Goal: Task Accomplishment & Management: Manage account settings

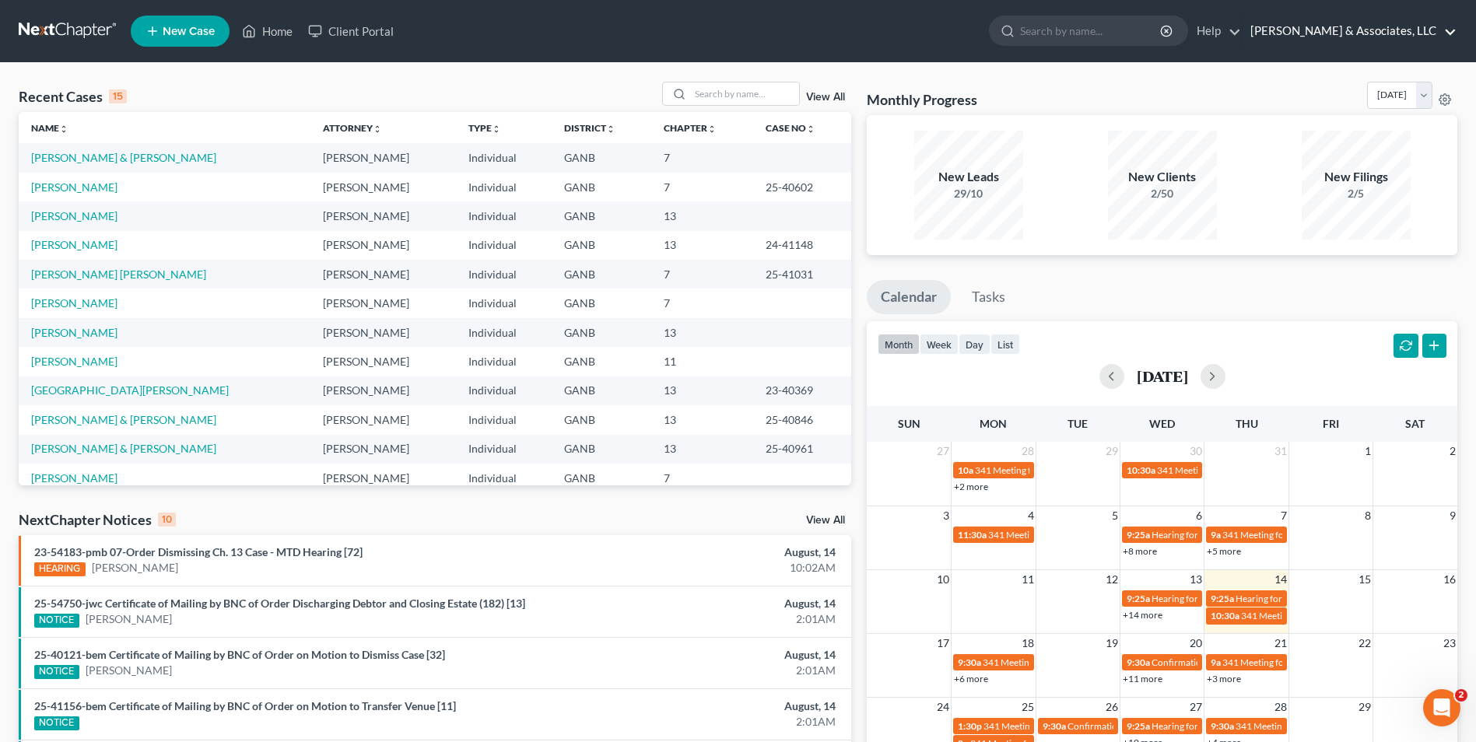
click at [716, 32] on link "[PERSON_NAME] & Associates, LLC" at bounding box center [1350, 31] width 214 height 28
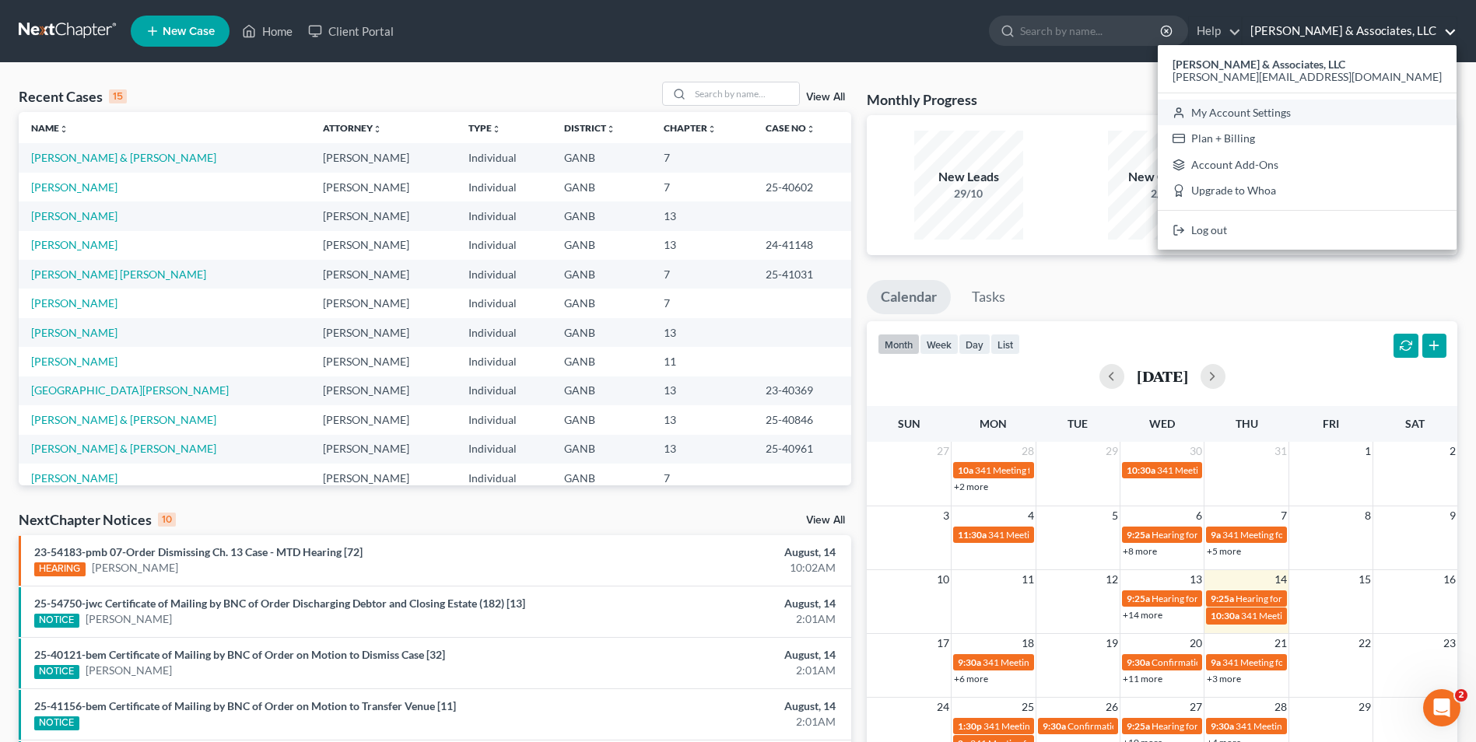
click at [716, 111] on link "My Account Settings" at bounding box center [1307, 113] width 299 height 26
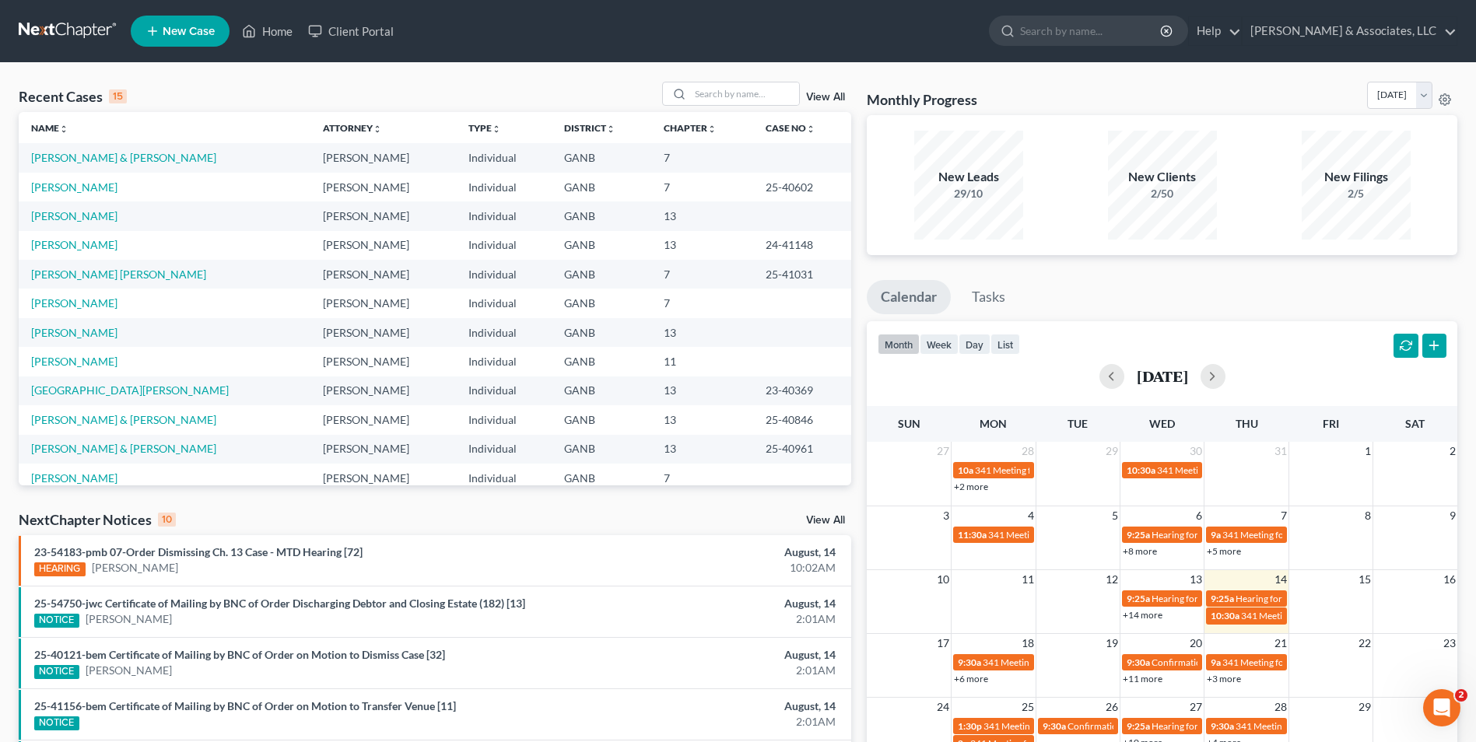
select select "24"
select select "10"
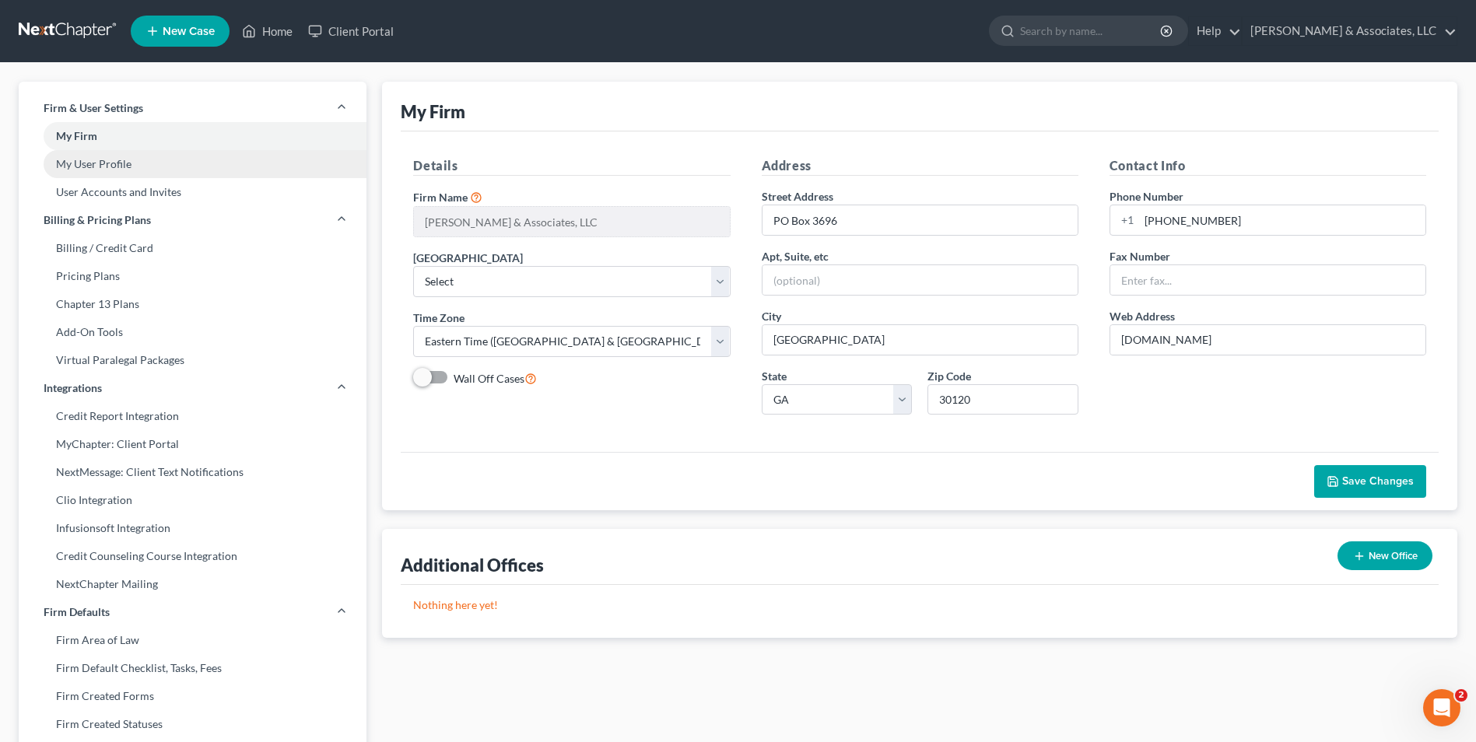
click at [101, 172] on link "My User Profile" at bounding box center [193, 164] width 348 height 28
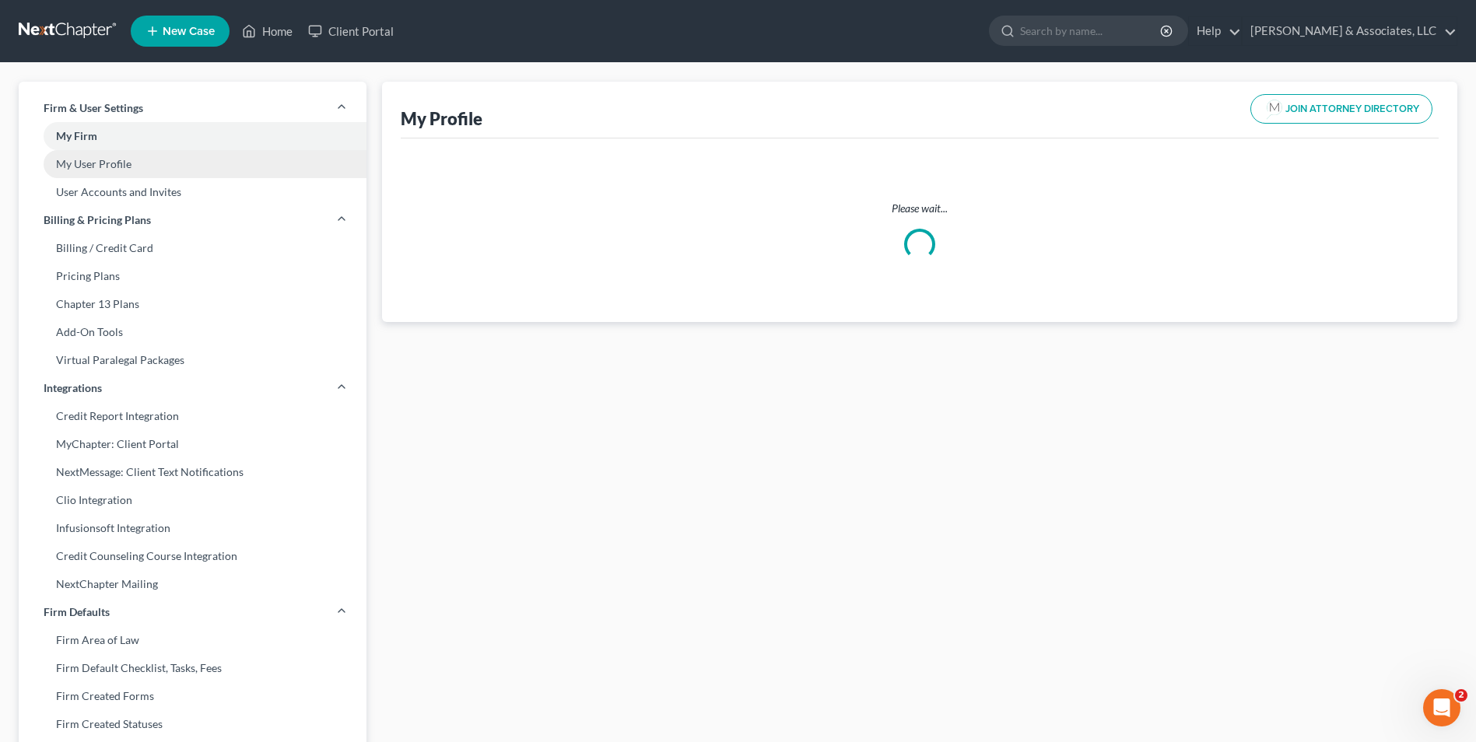
select select "10"
select select "19"
select select "attorney"
select select "2"
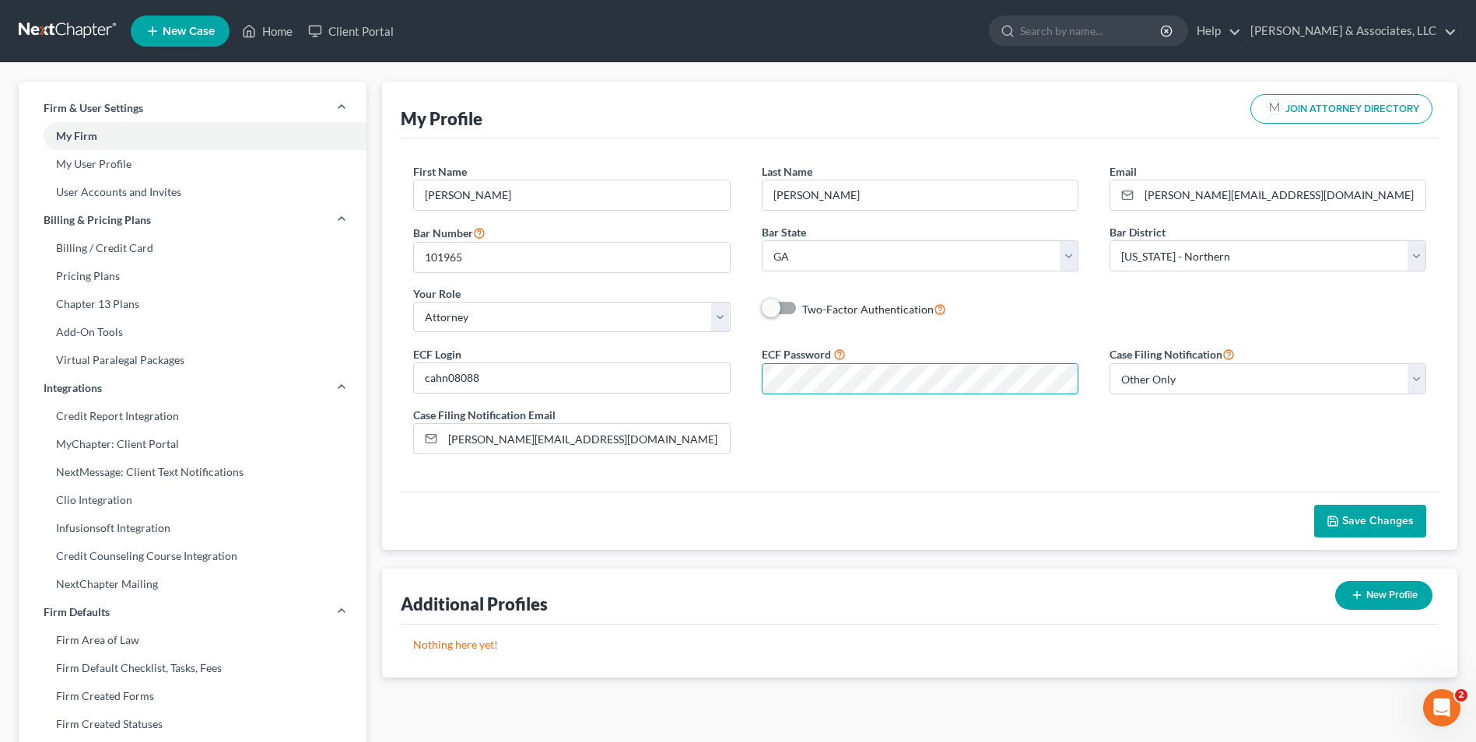
click at [716, 401] on div "ECF Login cahn08088 ECF Password Case Filing Notification Select Attorney Only …" at bounding box center [920, 406] width 1044 height 122
click at [716, 522] on span "Save Changes" at bounding box center [1378, 520] width 72 height 13
click at [716, 310] on label "Two-Factor Authentication" at bounding box center [874, 309] width 144 height 18
click at [716, 310] on input "Two-Factor Authentication" at bounding box center [814, 305] width 10 height 10
checkbox input "true"
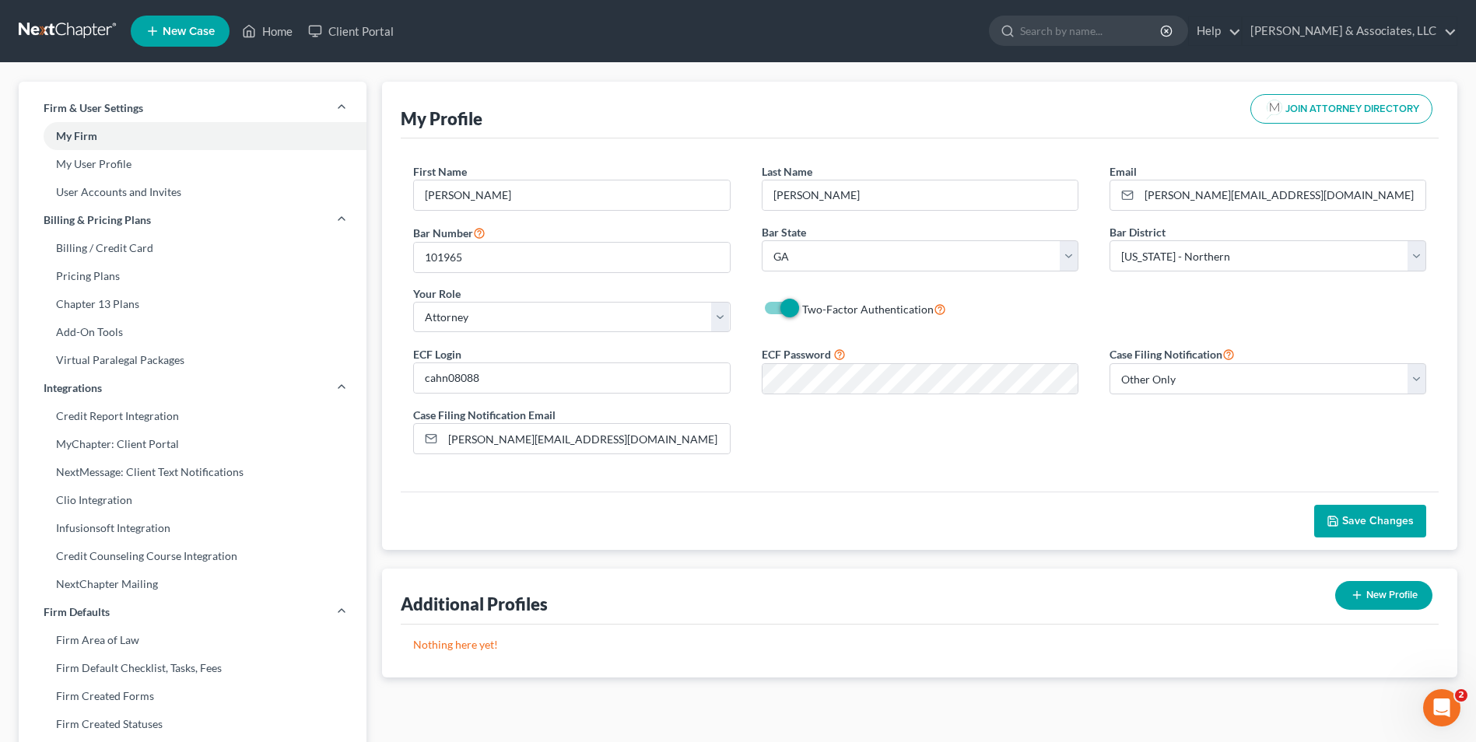
click at [716, 517] on span "Save Changes" at bounding box center [1378, 520] width 72 height 13
click at [716, 26] on link "[PERSON_NAME] & Associates, LLC" at bounding box center [1350, 31] width 214 height 28
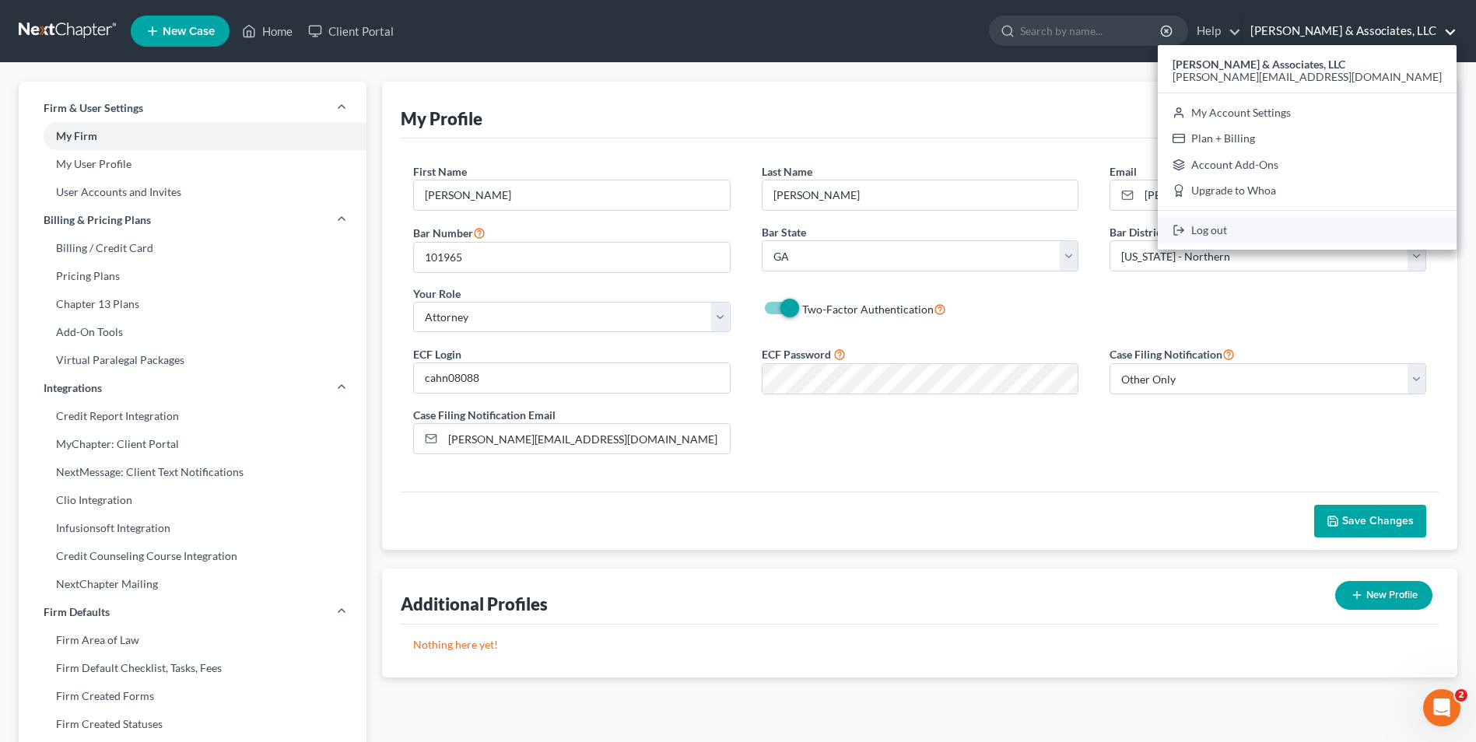
click at [716, 233] on link "Log out" at bounding box center [1307, 230] width 299 height 26
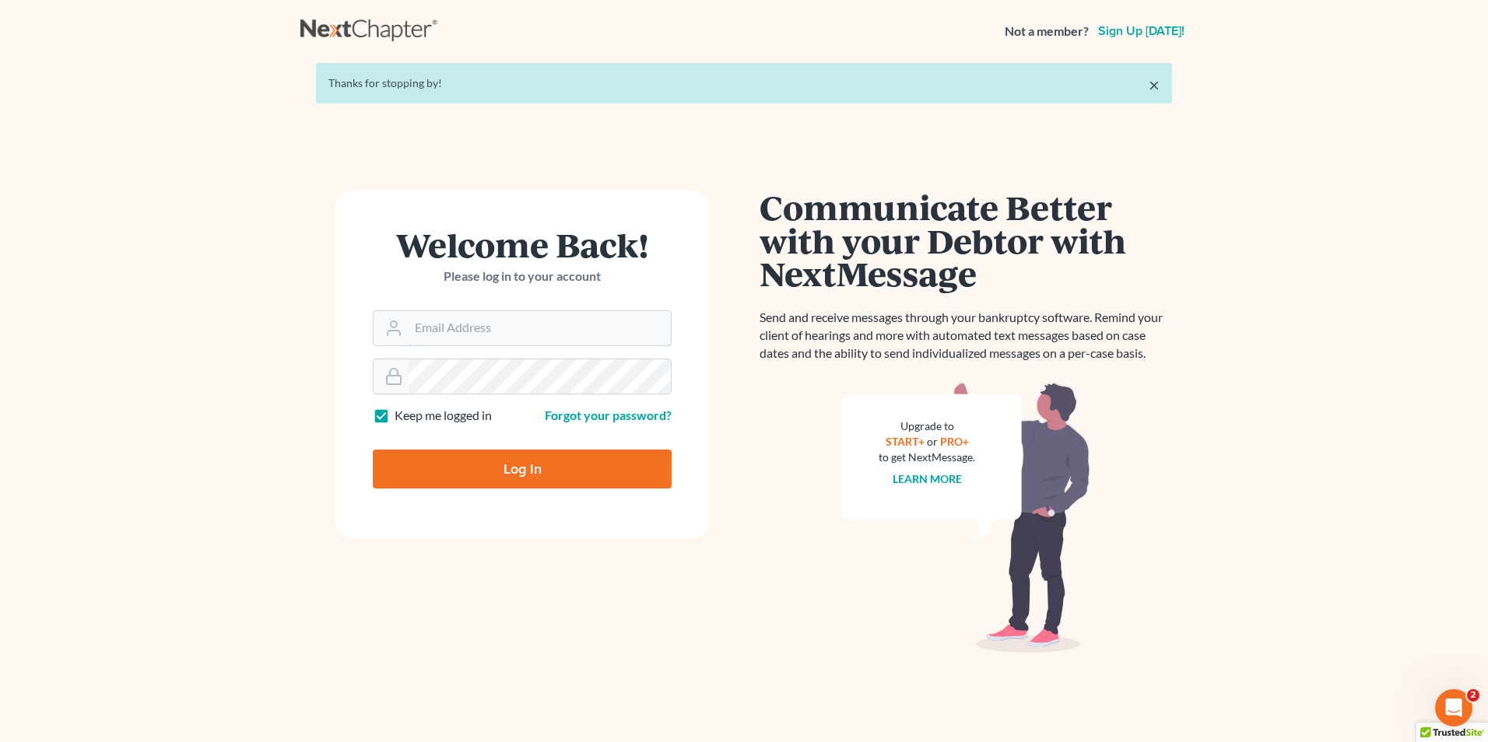
type input "[PERSON_NAME][EMAIL_ADDRESS][DOMAIN_NAME]"
click at [544, 479] on input "Log In" at bounding box center [522, 469] width 299 height 39
type input "Thinking..."
